Goal: Task Accomplishment & Management: Use online tool/utility

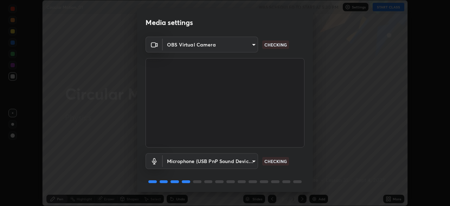
scroll to position [25, 0]
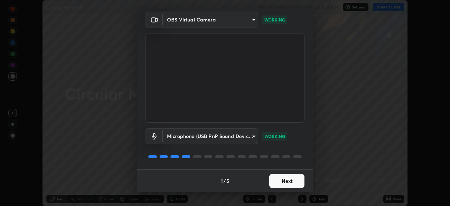
click at [284, 182] on button "Next" at bounding box center [286, 181] width 35 height 14
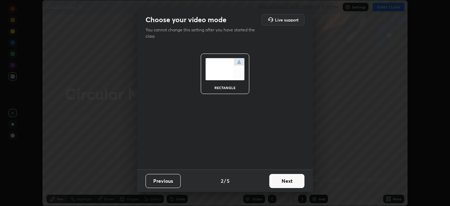
click at [285, 181] on button "Next" at bounding box center [286, 181] width 35 height 14
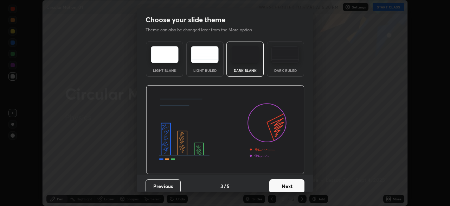
click at [285, 181] on button "Next" at bounding box center [286, 186] width 35 height 14
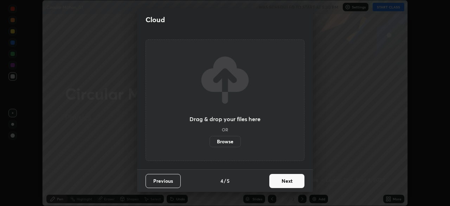
click at [283, 184] on button "Next" at bounding box center [286, 181] width 35 height 14
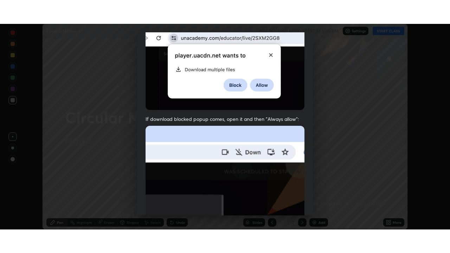
scroll to position [168, 0]
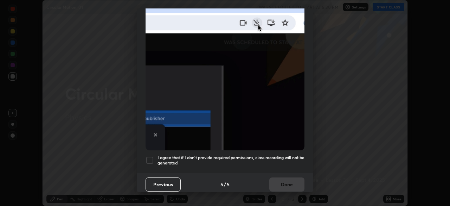
click at [149, 156] on div at bounding box center [149, 160] width 8 height 8
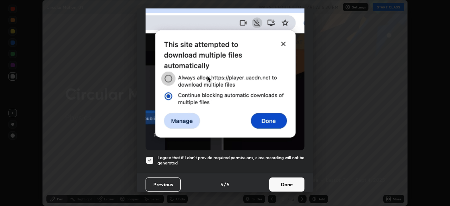
click at [285, 182] on button "Done" at bounding box center [286, 184] width 35 height 14
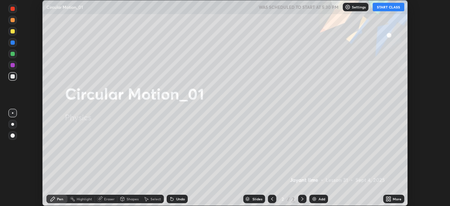
click at [391, 6] on button "START CLASS" at bounding box center [388, 7] width 32 height 8
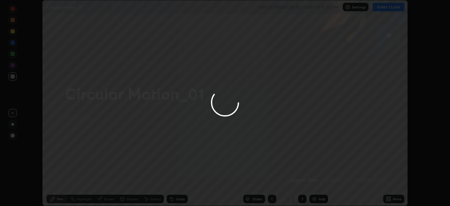
click at [389, 198] on div at bounding box center [225, 103] width 450 height 206
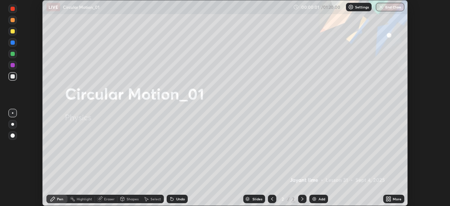
click at [394, 198] on div "More" at bounding box center [396, 199] width 9 height 4
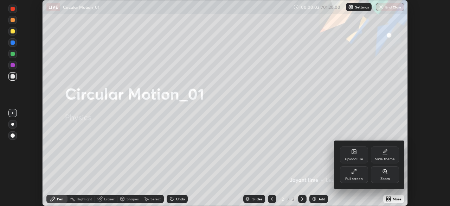
click at [353, 174] on icon at bounding box center [354, 171] width 6 height 6
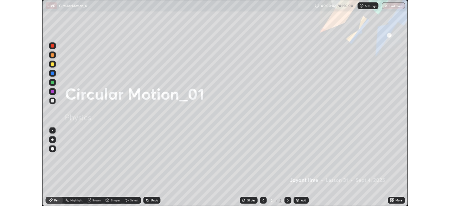
scroll to position [253, 450]
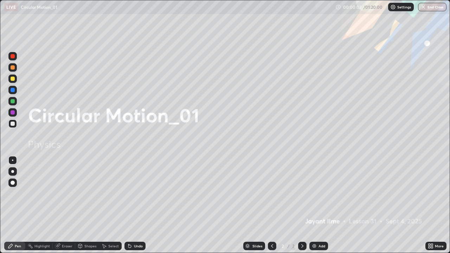
click at [319, 205] on div "Add" at bounding box center [321, 246] width 7 height 4
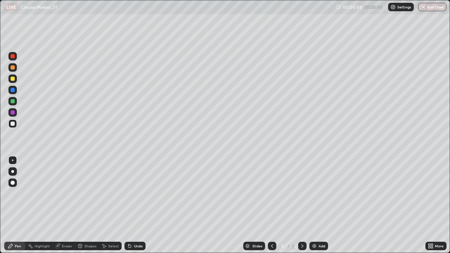
click at [16, 181] on div at bounding box center [12, 182] width 8 height 8
click at [13, 79] on div at bounding box center [13, 79] width 4 height 4
click at [13, 124] on div at bounding box center [13, 124] width 4 height 4
click at [65, 205] on div "Eraser" at bounding box center [67, 246] width 11 height 4
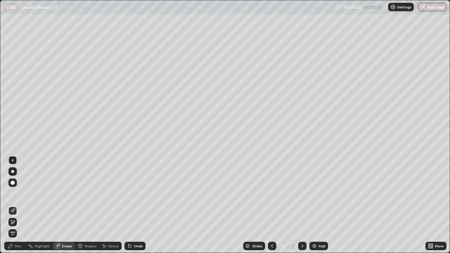
click at [21, 205] on div "Pen" at bounding box center [14, 246] width 21 height 8
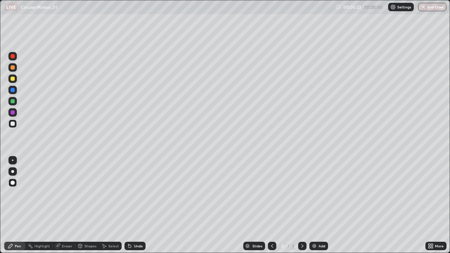
click at [321, 205] on div "Add" at bounding box center [318, 246] width 19 height 8
click at [13, 79] on div at bounding box center [13, 79] width 4 height 4
click at [134, 205] on div "Undo" at bounding box center [138, 246] width 9 height 4
click at [135, 205] on div "Undo" at bounding box center [138, 246] width 9 height 4
click at [137, 205] on div "Undo" at bounding box center [138, 246] width 9 height 4
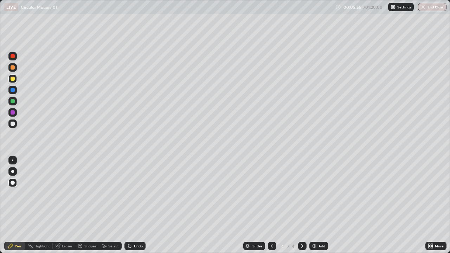
click at [138, 205] on div "Undo" at bounding box center [138, 246] width 9 height 4
click at [135, 205] on div "Undo" at bounding box center [134, 246] width 21 height 8
click at [12, 122] on div at bounding box center [13, 124] width 4 height 4
click at [134, 205] on div "Undo" at bounding box center [138, 246] width 9 height 4
click at [15, 80] on div at bounding box center [12, 78] width 8 height 8
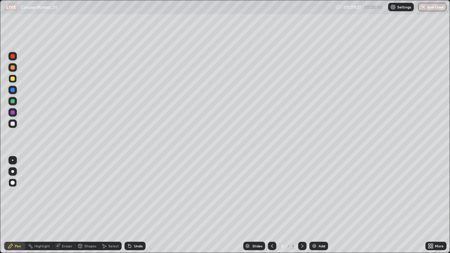
click at [14, 123] on div at bounding box center [13, 124] width 4 height 4
click at [323, 205] on div "Add" at bounding box center [318, 246] width 19 height 8
click at [134, 205] on div "Undo" at bounding box center [138, 246] width 9 height 4
click at [138, 205] on div "Undo" at bounding box center [138, 246] width 9 height 4
click at [137, 205] on div "Undo" at bounding box center [138, 246] width 9 height 4
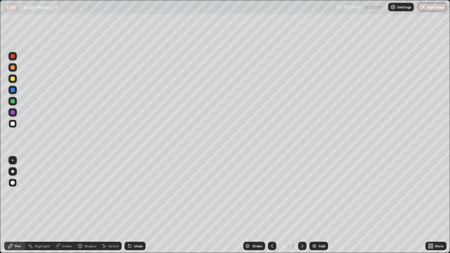
click at [322, 205] on div "Add" at bounding box center [321, 246] width 7 height 4
click at [137, 205] on div "Undo" at bounding box center [138, 246] width 9 height 4
click at [314, 205] on img at bounding box center [314, 246] width 6 height 6
click at [322, 205] on div "Add" at bounding box center [321, 246] width 7 height 4
click at [135, 205] on div "Undo" at bounding box center [134, 246] width 21 height 8
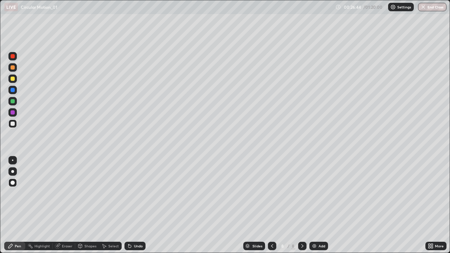
click at [7, 200] on div at bounding box center [12, 197] width 11 height 84
click at [7, 199] on div at bounding box center [12, 197] width 11 height 84
click at [63, 205] on div "Eraser" at bounding box center [67, 246] width 11 height 4
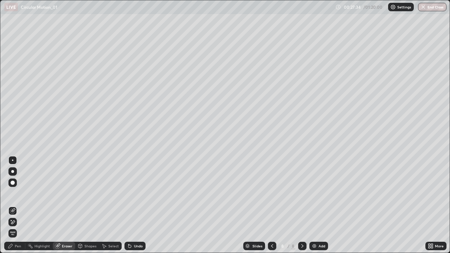
click at [17, 205] on div "Pen" at bounding box center [18, 246] width 6 height 4
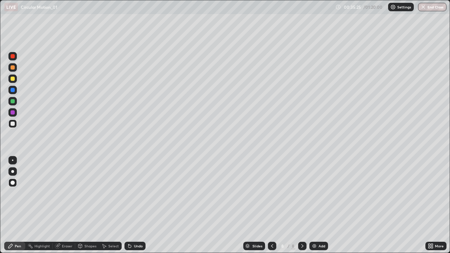
click at [16, 81] on div at bounding box center [12, 78] width 8 height 8
click at [136, 205] on div "Undo" at bounding box center [134, 246] width 21 height 8
click at [14, 125] on div at bounding box center [13, 124] width 4 height 4
click at [13, 78] on div at bounding box center [13, 79] width 4 height 4
click at [15, 127] on div at bounding box center [12, 123] width 8 height 8
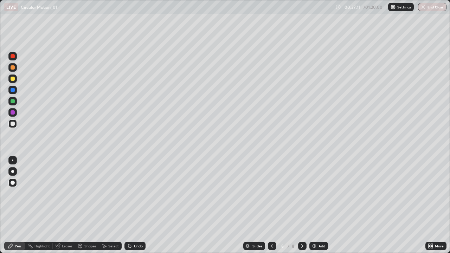
click at [15, 127] on div at bounding box center [12, 123] width 8 height 8
click at [13, 101] on div at bounding box center [13, 101] width 4 height 4
click at [321, 205] on div "Add" at bounding box center [321, 246] width 7 height 4
click at [13, 125] on div at bounding box center [13, 124] width 4 height 4
click at [14, 78] on div at bounding box center [13, 79] width 4 height 4
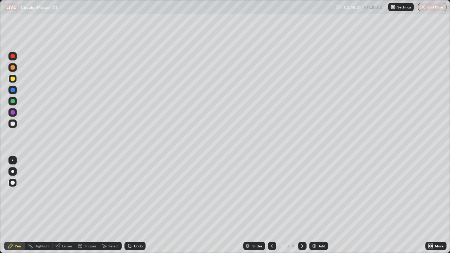
click at [0, 38] on div "Setting up your live class" at bounding box center [225, 126] width 450 height 253
click at [13, 124] on div at bounding box center [13, 124] width 4 height 4
click at [134, 205] on div "Undo" at bounding box center [138, 246] width 9 height 4
click at [135, 205] on div "Undo" at bounding box center [138, 246] width 9 height 4
click at [320, 205] on div "Add" at bounding box center [321, 246] width 7 height 4
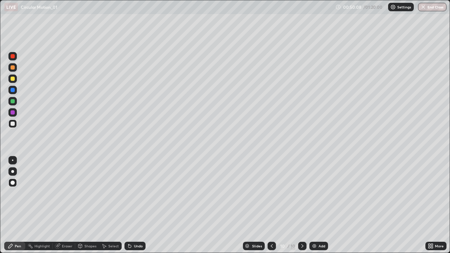
click at [15, 78] on div at bounding box center [12, 78] width 8 height 8
click at [17, 123] on div at bounding box center [12, 123] width 8 height 8
click at [16, 91] on div at bounding box center [12, 90] width 8 height 8
click at [13, 124] on div at bounding box center [13, 124] width 4 height 4
click at [11, 79] on div at bounding box center [13, 79] width 4 height 4
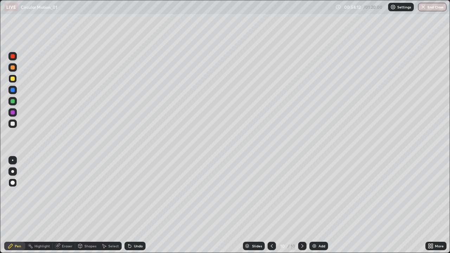
click at [12, 93] on div at bounding box center [12, 90] width 8 height 8
click at [317, 205] on div "Add" at bounding box center [318, 246] width 19 height 8
click at [13, 122] on div at bounding box center [13, 124] width 4 height 4
click at [11, 80] on div at bounding box center [13, 79] width 4 height 4
click at [134, 205] on div "Undo" at bounding box center [138, 246] width 9 height 4
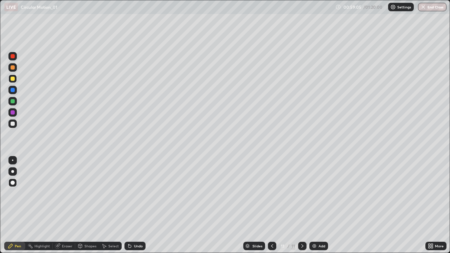
click at [13, 126] on div at bounding box center [12, 123] width 8 height 8
click at [271, 205] on icon at bounding box center [272, 246] width 6 height 6
click at [302, 205] on div at bounding box center [302, 246] width 8 height 8
click at [301, 205] on icon at bounding box center [302, 246] width 6 height 6
click at [13, 101] on div at bounding box center [13, 101] width 4 height 4
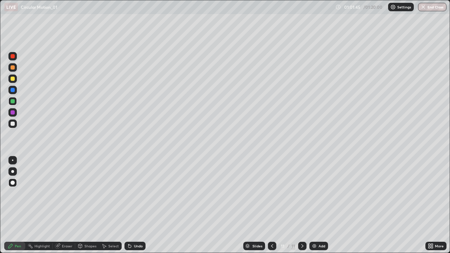
click at [16, 124] on div at bounding box center [12, 123] width 8 height 8
click at [15, 82] on div at bounding box center [12, 78] width 8 height 8
click at [315, 205] on img at bounding box center [314, 246] width 6 height 6
click at [13, 122] on div at bounding box center [13, 124] width 4 height 4
click at [429, 5] on button "End Class" at bounding box center [432, 7] width 28 height 8
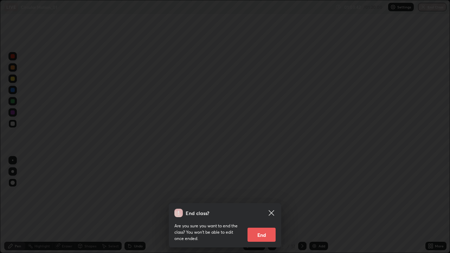
click at [266, 205] on button "End" at bounding box center [261, 235] width 28 height 14
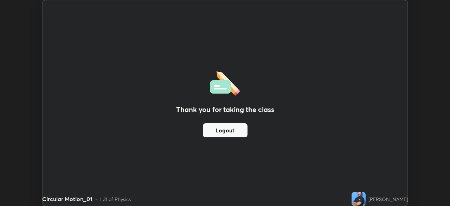
scroll to position [34930, 34686]
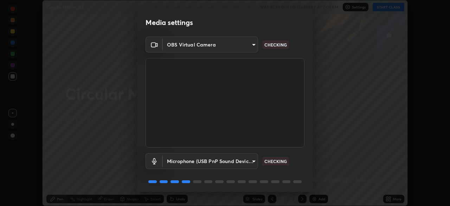
scroll to position [25, 0]
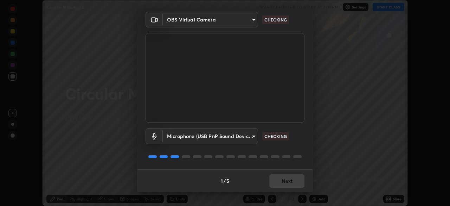
click at [292, 181] on div "1 / 5 Next" at bounding box center [225, 180] width 176 height 22
click at [289, 180] on div "1 / 5 Next" at bounding box center [225, 180] width 176 height 22
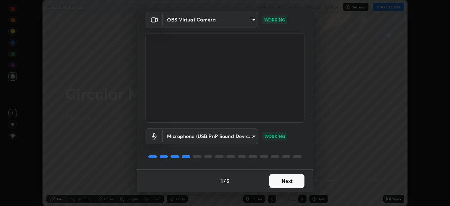
click at [286, 179] on button "Next" at bounding box center [286, 181] width 35 height 14
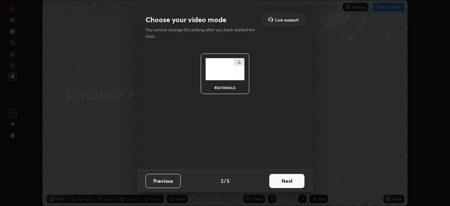
scroll to position [0, 0]
click at [287, 182] on button "Next" at bounding box center [286, 181] width 35 height 14
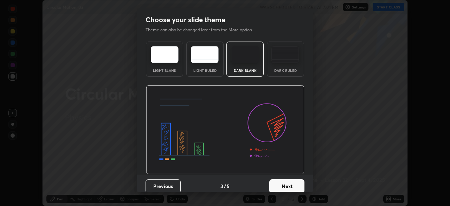
click at [287, 181] on button "Next" at bounding box center [286, 186] width 35 height 14
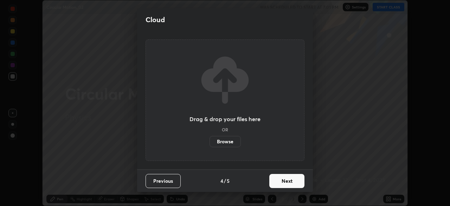
click at [286, 182] on button "Next" at bounding box center [286, 181] width 35 height 14
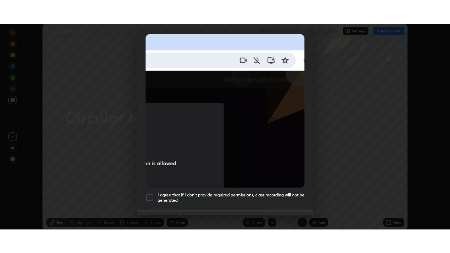
scroll to position [168, 0]
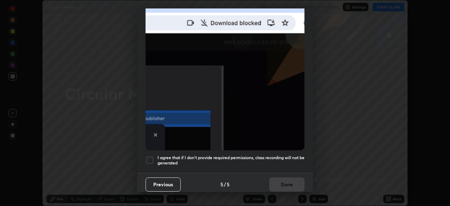
click at [150, 156] on div at bounding box center [149, 160] width 8 height 8
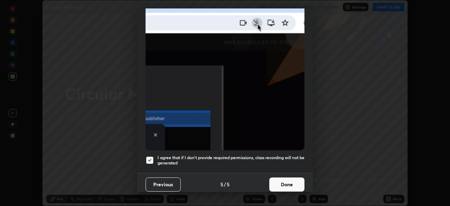
click at [281, 177] on button "Done" at bounding box center [286, 184] width 35 height 14
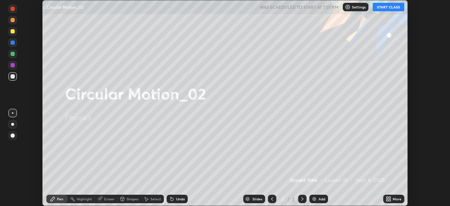
click at [386, 9] on button "START CLASS" at bounding box center [388, 7] width 32 height 8
click at [389, 199] on icon at bounding box center [390, 200] width 2 height 2
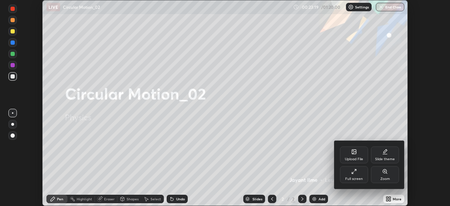
click at [358, 174] on div "Full screen" at bounding box center [354, 174] width 28 height 17
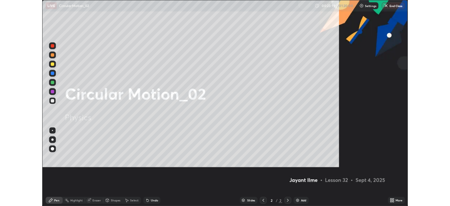
scroll to position [253, 450]
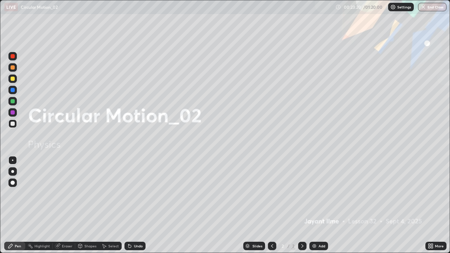
click at [321, 205] on div "Add" at bounding box center [321, 246] width 7 height 4
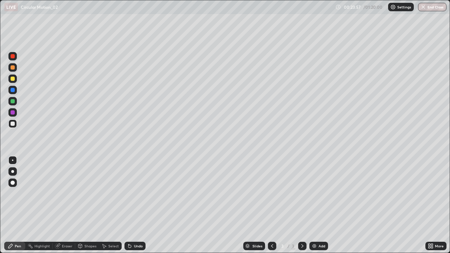
click at [15, 78] on div at bounding box center [12, 78] width 8 height 8
click at [11, 184] on div at bounding box center [13, 183] width 4 height 4
click at [15, 125] on div at bounding box center [12, 123] width 8 height 8
click at [14, 82] on div at bounding box center [12, 78] width 8 height 8
click at [312, 205] on img at bounding box center [314, 246] width 6 height 6
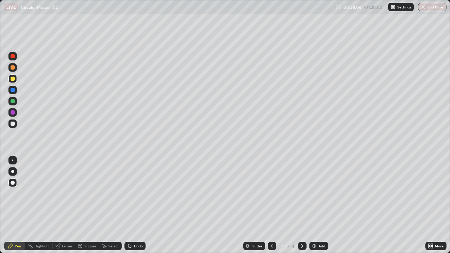
click at [17, 125] on div at bounding box center [12, 123] width 8 height 8
click at [272, 205] on icon at bounding box center [272, 246] width 6 height 6
click at [322, 205] on div "Add" at bounding box center [318, 246] width 19 height 8
click at [13, 90] on div at bounding box center [13, 90] width 4 height 4
click at [14, 104] on div at bounding box center [12, 101] width 8 height 8
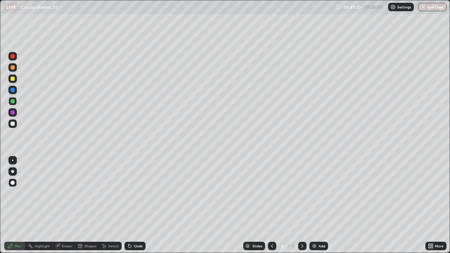
click at [13, 124] on div at bounding box center [13, 124] width 4 height 4
click at [13, 80] on div at bounding box center [13, 79] width 4 height 4
click at [15, 123] on div at bounding box center [12, 123] width 8 height 8
click at [0, 31] on div "Setting up your live class" at bounding box center [225, 126] width 450 height 253
click at [136, 205] on div "Undo" at bounding box center [138, 246] width 9 height 4
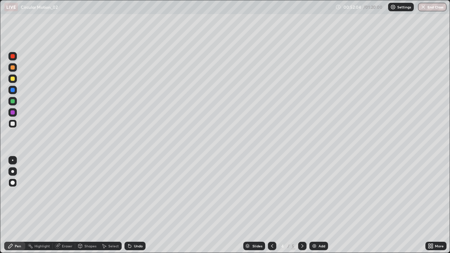
click at [13, 90] on div at bounding box center [13, 90] width 4 height 4
click at [13, 124] on div at bounding box center [13, 124] width 4 height 4
click at [317, 205] on div "Add" at bounding box center [318, 246] width 19 height 8
click at [137, 205] on div "Undo" at bounding box center [138, 246] width 9 height 4
click at [139, 205] on div "Undo" at bounding box center [138, 246] width 9 height 4
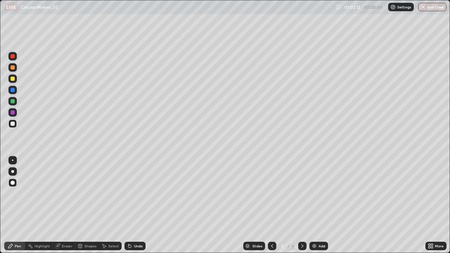
click at [320, 205] on div "Add" at bounding box center [321, 246] width 7 height 4
click at [12, 80] on div at bounding box center [13, 79] width 4 height 4
click at [14, 124] on div at bounding box center [13, 124] width 4 height 4
click at [13, 88] on div at bounding box center [13, 90] width 4 height 4
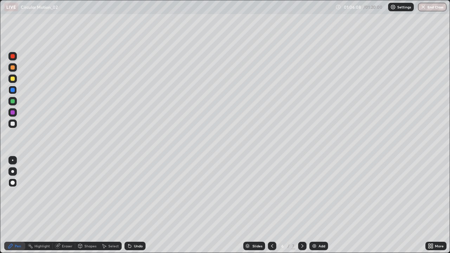
click at [13, 77] on div at bounding box center [13, 79] width 4 height 4
click at [13, 124] on div at bounding box center [13, 124] width 4 height 4
click at [13, 102] on div at bounding box center [13, 101] width 4 height 4
click at [13, 122] on div at bounding box center [13, 124] width 4 height 4
click at [13, 101] on div at bounding box center [13, 101] width 4 height 4
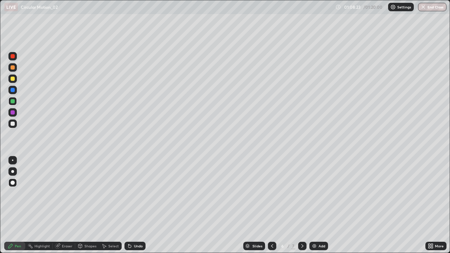
click at [12, 124] on div at bounding box center [13, 124] width 4 height 4
click at [136, 205] on div "Undo" at bounding box center [138, 246] width 9 height 4
click at [137, 205] on div "Undo" at bounding box center [138, 246] width 9 height 4
click at [13, 99] on div at bounding box center [13, 101] width 4 height 4
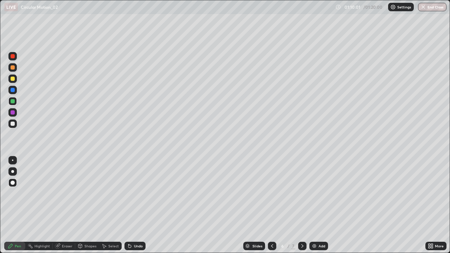
click at [318, 205] on div "Add" at bounding box center [321, 246] width 7 height 4
click at [16, 125] on div at bounding box center [12, 123] width 8 height 8
click at [63, 205] on div "Eraser" at bounding box center [67, 246] width 11 height 4
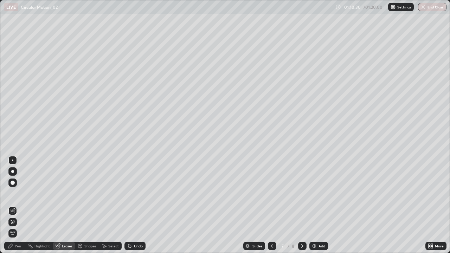
click at [25, 205] on div "Pen" at bounding box center [14, 246] width 21 height 8
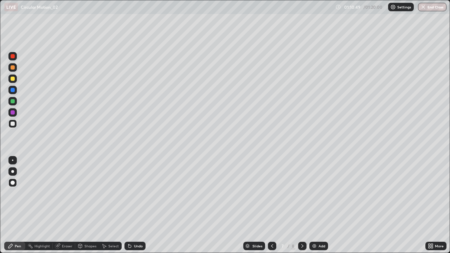
click at [11, 125] on div at bounding box center [13, 124] width 4 height 4
click at [13, 71] on div at bounding box center [12, 67] width 8 height 8
click at [13, 78] on div at bounding box center [13, 79] width 4 height 4
click at [15, 123] on div at bounding box center [12, 123] width 8 height 8
click at [13, 102] on div at bounding box center [13, 101] width 4 height 4
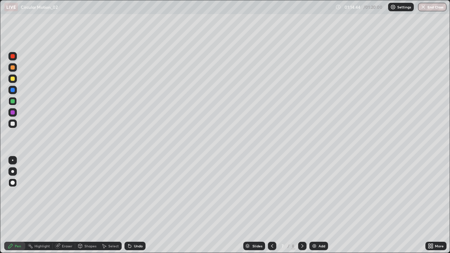
click at [13, 81] on div at bounding box center [12, 78] width 8 height 8
click at [13, 124] on div at bounding box center [13, 124] width 4 height 4
click at [324, 205] on div "Add" at bounding box center [321, 246] width 7 height 4
click at [13, 80] on div at bounding box center [13, 79] width 4 height 4
click at [13, 123] on div at bounding box center [13, 124] width 4 height 4
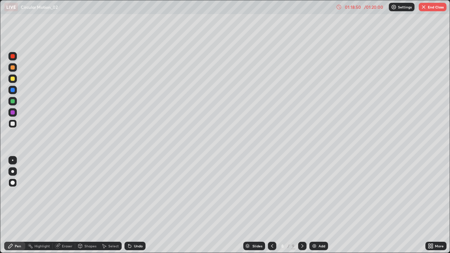
click at [357, 8] on div "01:18:50" at bounding box center [353, 7] width 20 height 4
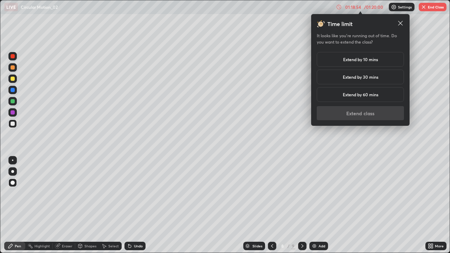
click at [369, 61] on h5 "Extend by 10 mins" at bounding box center [360, 59] width 35 height 6
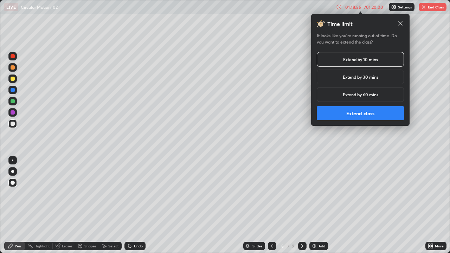
click at [365, 112] on button "Extend class" at bounding box center [360, 113] width 87 height 14
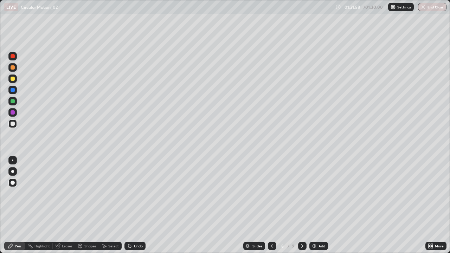
click at [317, 205] on div "Add" at bounding box center [318, 246] width 19 height 8
click at [14, 80] on div at bounding box center [13, 79] width 4 height 4
click at [15, 122] on div at bounding box center [12, 123] width 8 height 8
click at [271, 205] on icon at bounding box center [272, 246] width 6 height 6
click at [302, 205] on icon at bounding box center [302, 246] width 6 height 6
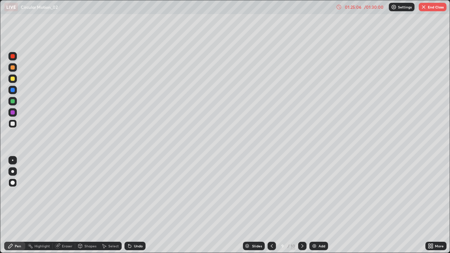
click at [16, 80] on div at bounding box center [12, 78] width 8 height 8
click at [13, 124] on div at bounding box center [13, 124] width 4 height 4
click at [9, 187] on div at bounding box center [12, 182] width 8 height 11
click at [14, 196] on div at bounding box center [12, 197] width 11 height 84
click at [434, 9] on button "End Class" at bounding box center [432, 7] width 28 height 8
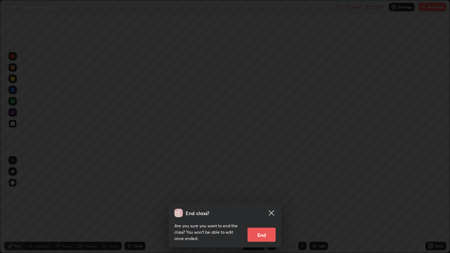
click at [265, 205] on button "End" at bounding box center [261, 235] width 28 height 14
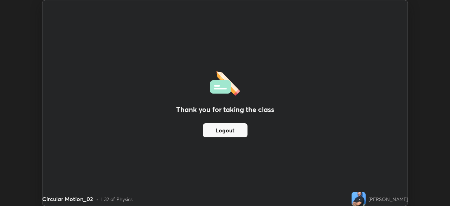
scroll to position [34930, 34686]
